Goal: Information Seeking & Learning: Find specific page/section

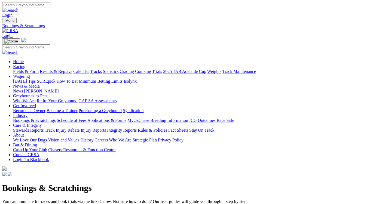
click at [25, 64] on link "Racing" at bounding box center [19, 66] width 12 height 5
click at [20, 69] on link "Fields & Form" at bounding box center [26, 71] width 26 height 5
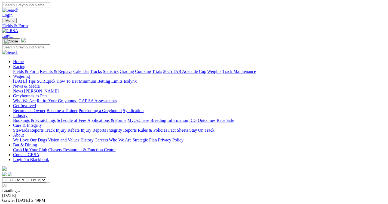
click at [12, 203] on link "F" at bounding box center [11, 205] width 2 height 5
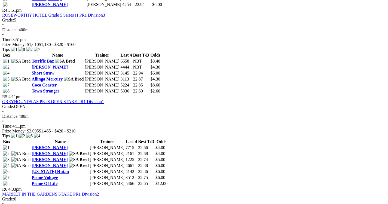
scroll to position [714, 0]
